Goal: Task Accomplishment & Management: Manage account settings

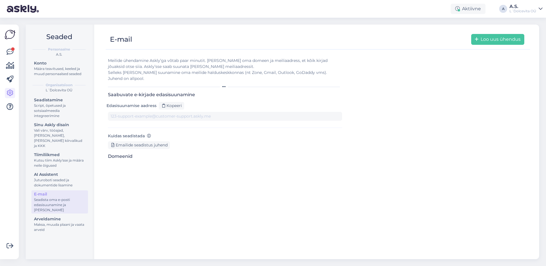
type input "[DOMAIN_NAME][EMAIL_ADDRESS][DOMAIN_NAME]"
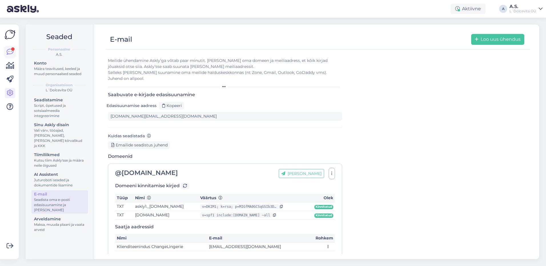
click at [10, 49] on icon at bounding box center [10, 52] width 7 height 7
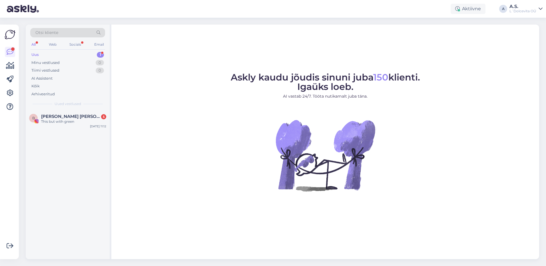
click at [54, 56] on div "Uus 1" at bounding box center [67, 55] width 75 height 8
click at [60, 121] on div "This but with green" at bounding box center [73, 121] width 65 height 5
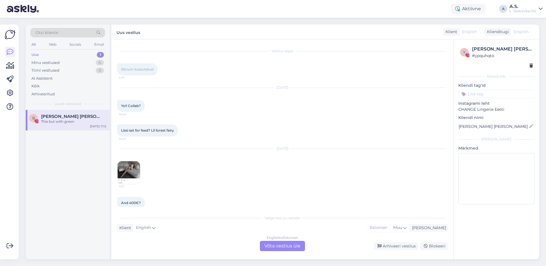
click at [125, 171] on img at bounding box center [128, 172] width 23 height 23
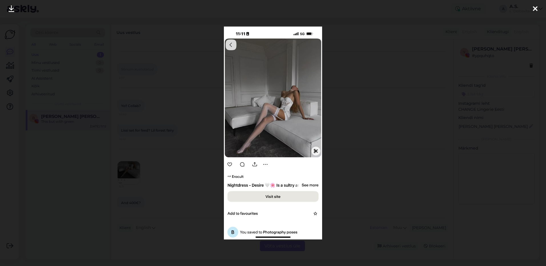
click at [534, 10] on icon at bounding box center [535, 8] width 5 height 7
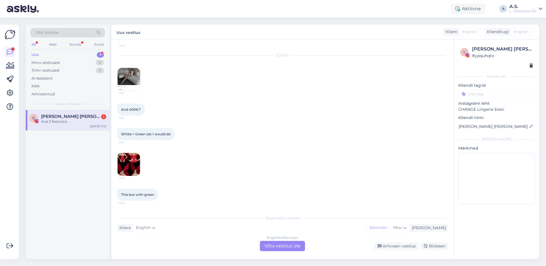
scroll to position [118, 0]
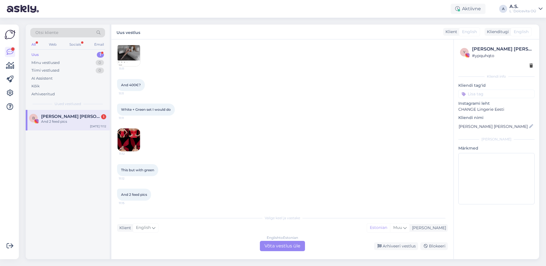
click at [126, 138] on img at bounding box center [128, 139] width 23 height 23
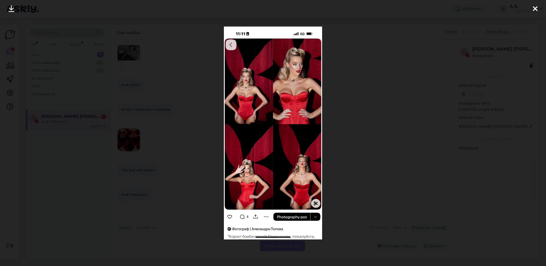
click at [535, 10] on icon at bounding box center [535, 8] width 5 height 7
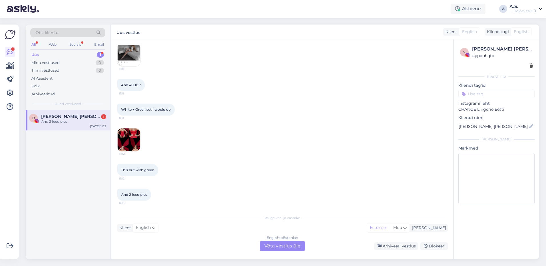
click at [42, 54] on div "Uus 1" at bounding box center [67, 55] width 75 height 8
click at [53, 120] on div "And 2 feed pics" at bounding box center [73, 121] width 65 height 5
